Goal: Find contact information: Find contact information

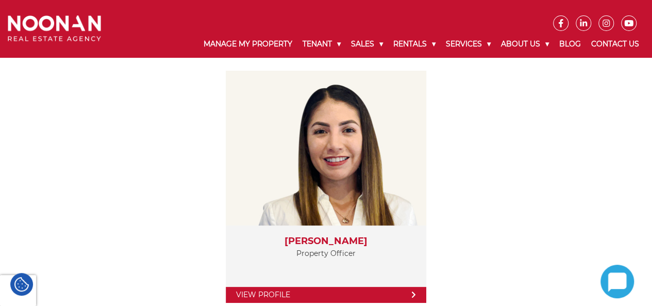
scroll to position [1931, 0]
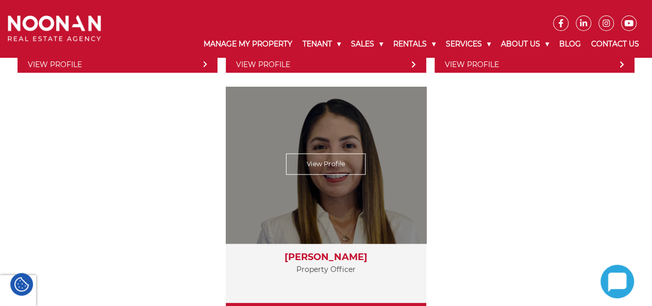
click at [335, 160] on link "View Profile" at bounding box center [326, 163] width 80 height 21
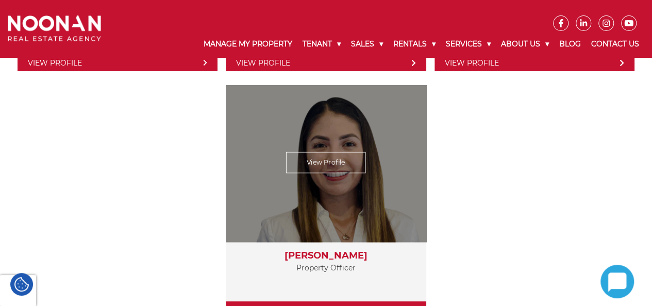
scroll to position [2034, 0]
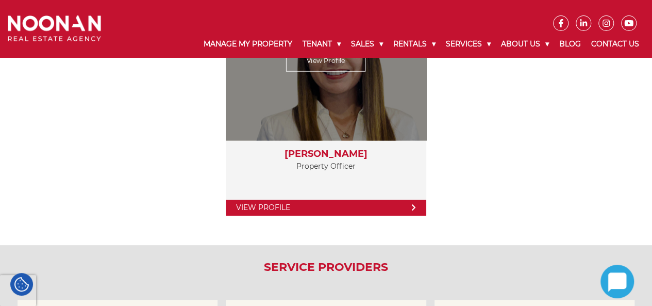
click at [290, 209] on link "View Profile" at bounding box center [326, 208] width 200 height 16
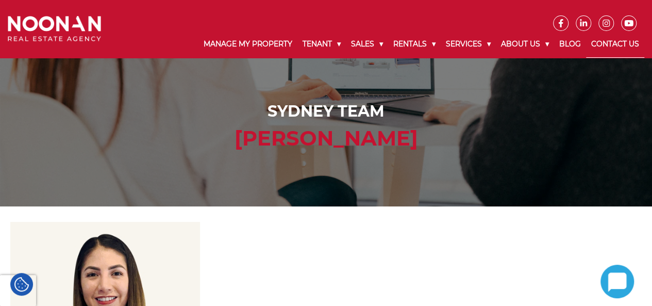
click at [610, 43] on link "Contact Us" at bounding box center [615, 44] width 58 height 27
